Goal: Task Accomplishment & Management: Manage account settings

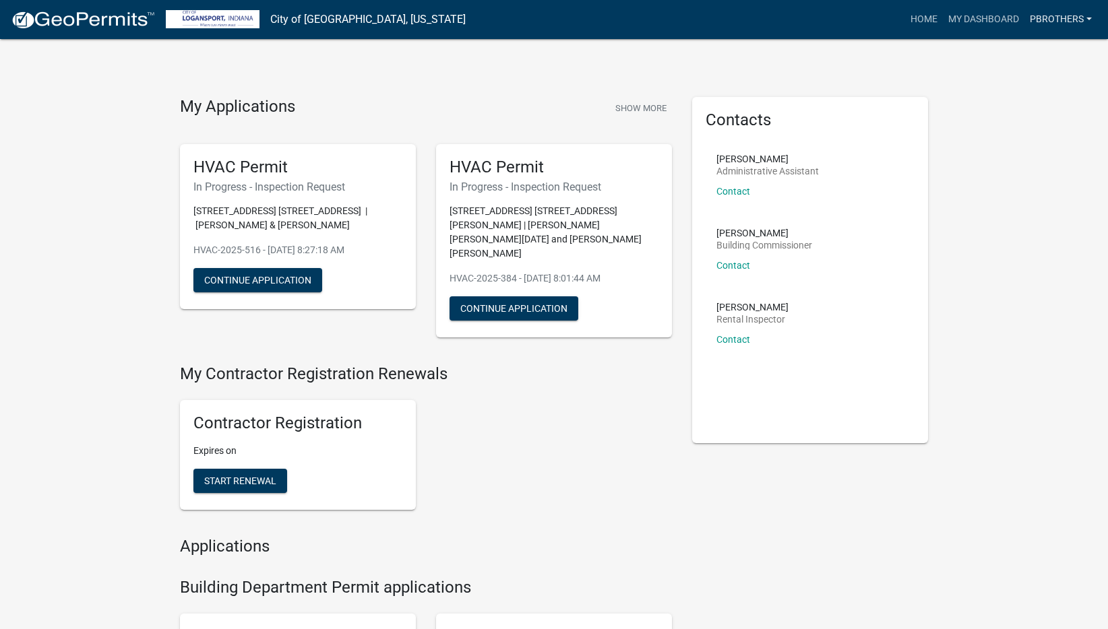
click at [1065, 29] on link "pbrothers" at bounding box center [1060, 20] width 73 height 26
click at [1027, 100] on link "Logout" at bounding box center [1043, 99] width 108 height 32
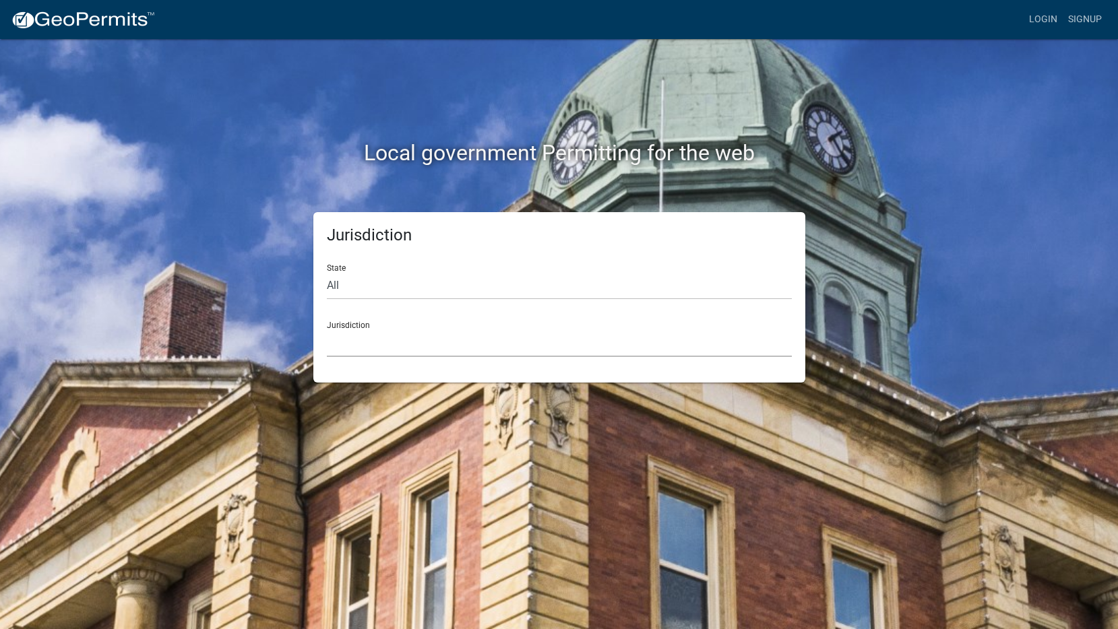
click at [475, 340] on select "[GEOGRAPHIC_DATA], [US_STATE] [GEOGRAPHIC_DATA], [US_STATE][PERSON_NAME][GEOGRA…" at bounding box center [559, 343] width 465 height 28
click at [1000, 191] on div "Local government Permitting for the web Jurisdiction State All [US_STATE] [US_S…" at bounding box center [559, 314] width 1118 height 629
click at [1036, 17] on link "Login" at bounding box center [1042, 20] width 39 height 26
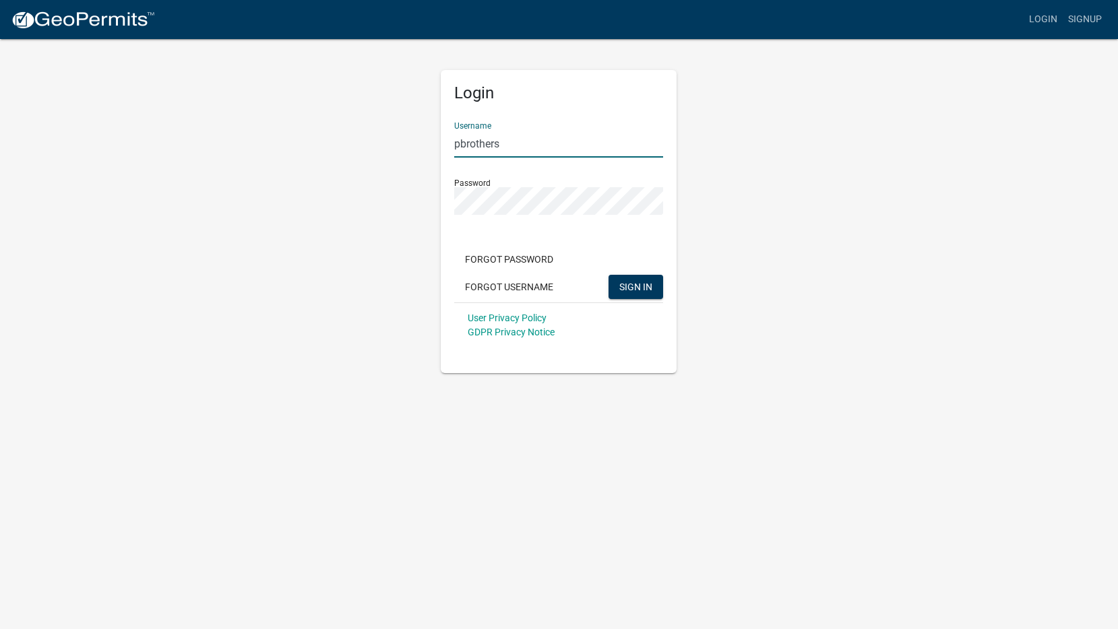
click at [545, 138] on input "pbrothers" at bounding box center [558, 144] width 209 height 28
type input "[EMAIL_ADDRESS][DOMAIN_NAME]"
click at [649, 285] on span "SIGN IN" at bounding box center [635, 286] width 33 height 11
